Goal: Browse casually

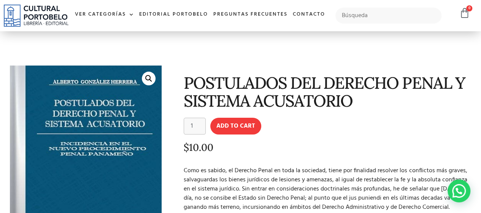
click at [116, 99] on img at bounding box center [79, 180] width 186 height 244
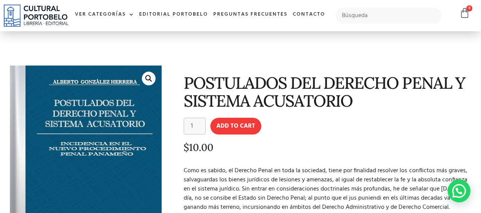
click at [116, 99] on img at bounding box center [79, 180] width 186 height 244
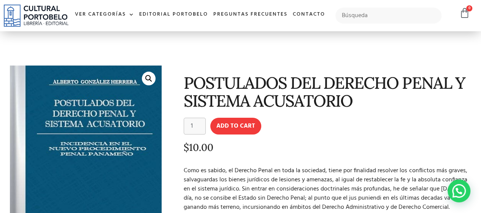
click at [116, 99] on img at bounding box center [79, 180] width 186 height 244
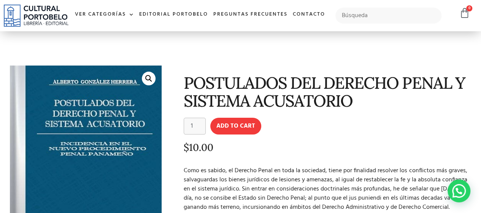
click at [116, 99] on img at bounding box center [79, 180] width 186 height 244
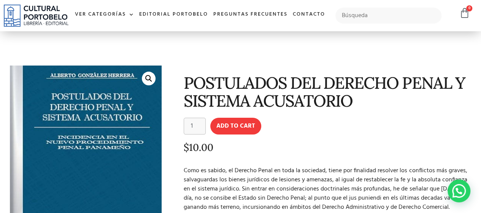
drag, startPoint x: 116, startPoint y: 99, endPoint x: 142, endPoint y: 147, distance: 53.8
click at [142, 147] on img at bounding box center [76, 173] width 186 height 244
